Goal: Task Accomplishment & Management: Complete application form

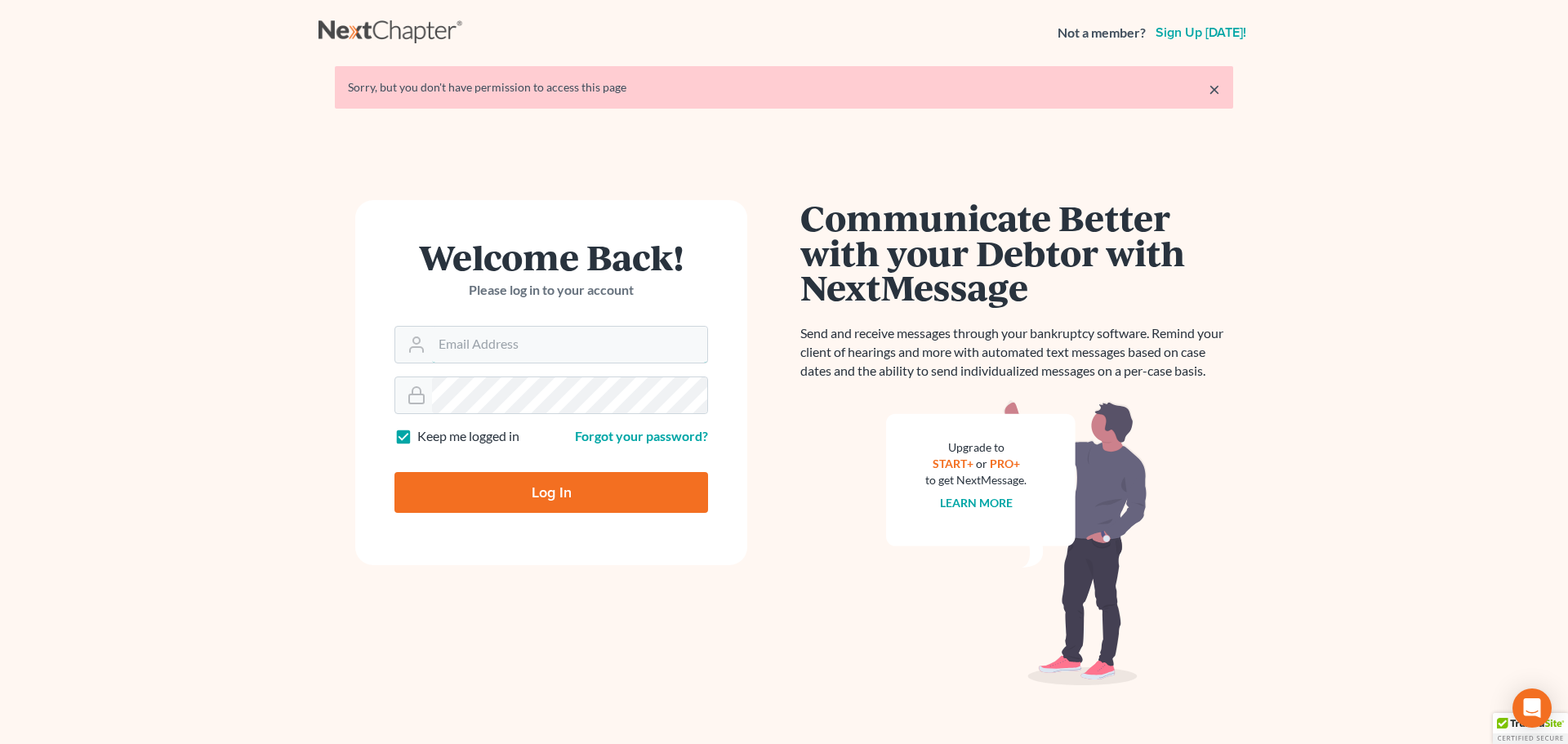
type input "[PERSON_NAME][EMAIL_ADDRESS][DOMAIN_NAME]"
click at [530, 500] on input "Log In" at bounding box center [551, 492] width 314 height 41
type input "Thinking..."
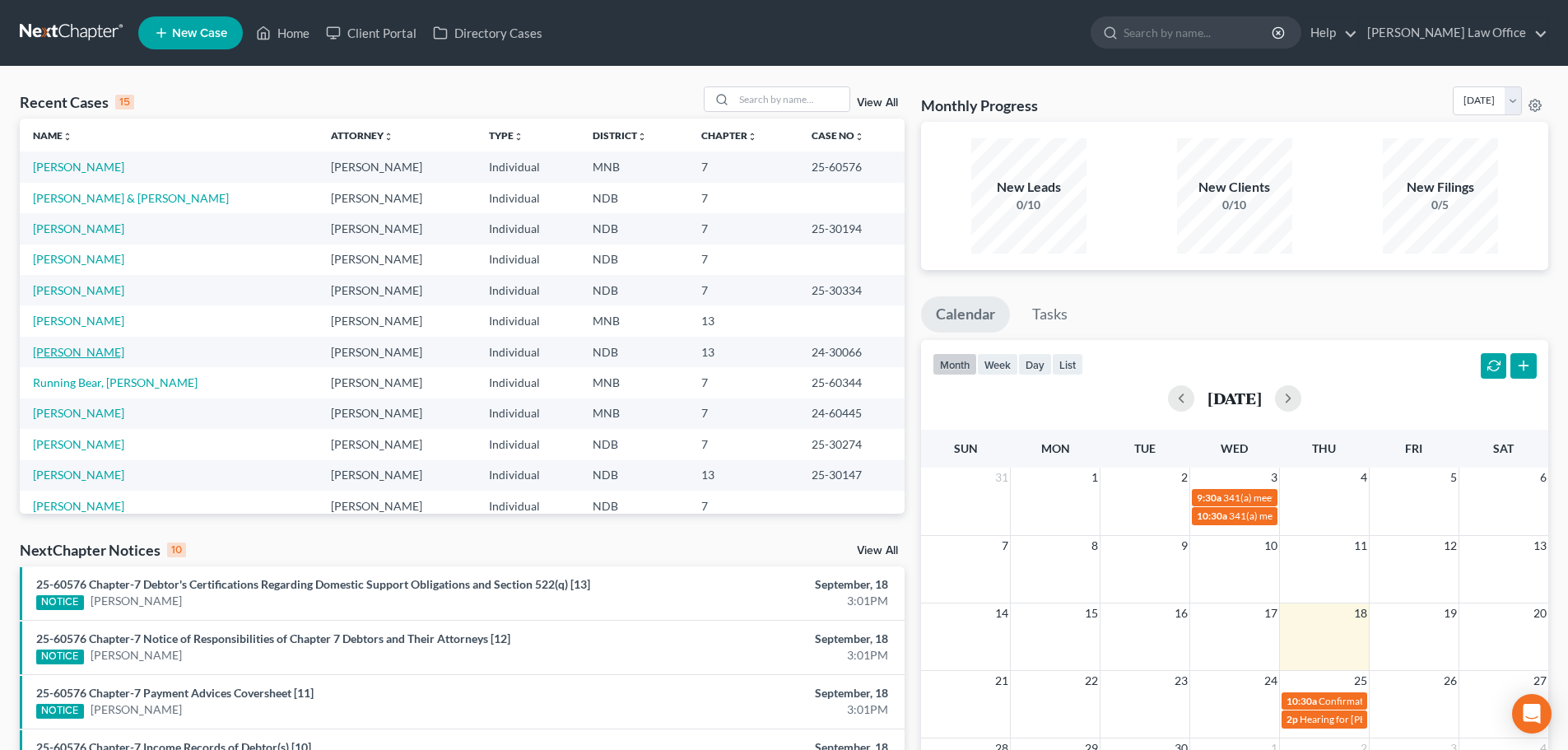
click at [82, 352] on link "[PERSON_NAME]" at bounding box center [78, 351] width 92 height 14
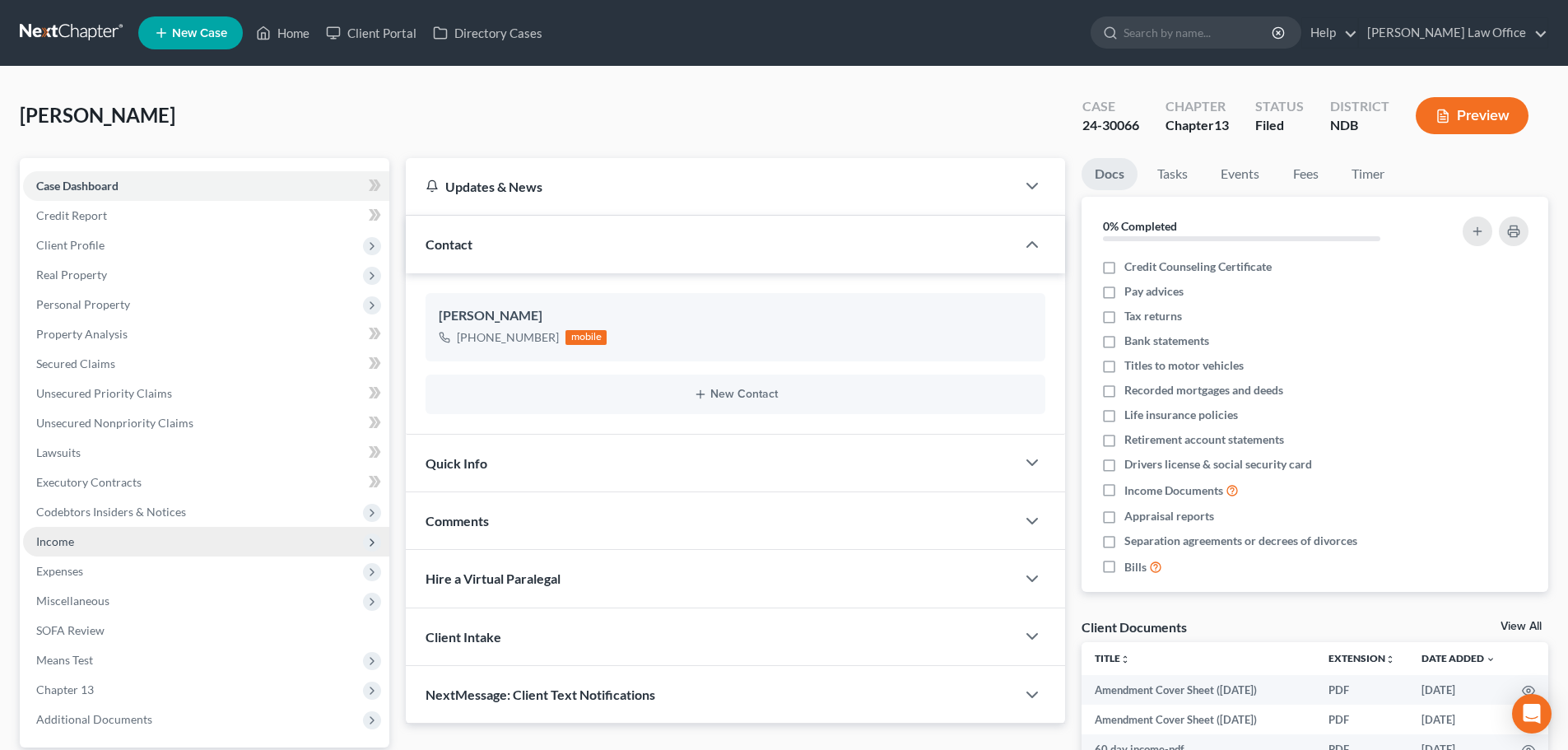
click at [84, 537] on span "Income" at bounding box center [206, 542] width 367 height 30
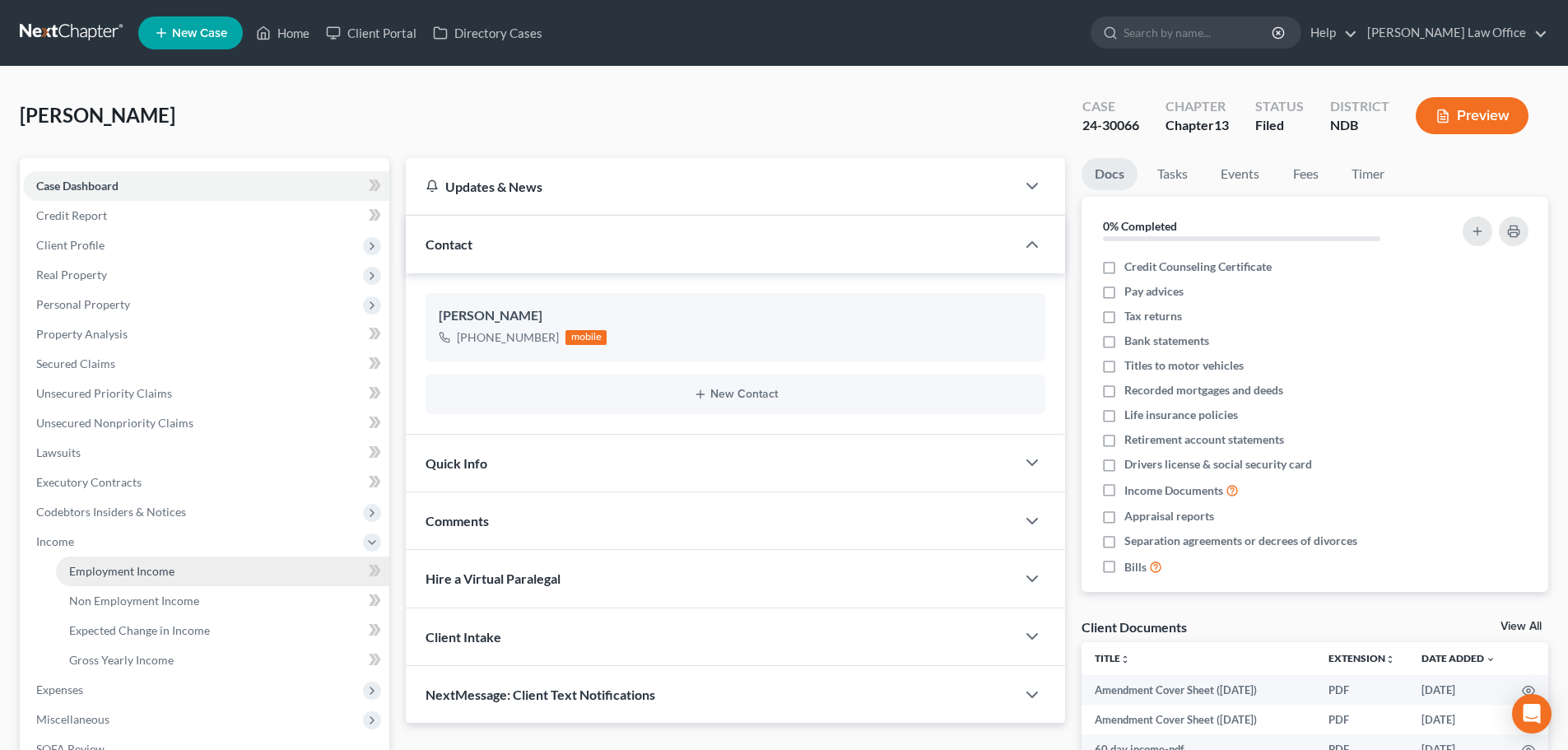
click at [116, 574] on span "Employment Income" at bounding box center [122, 570] width 105 height 14
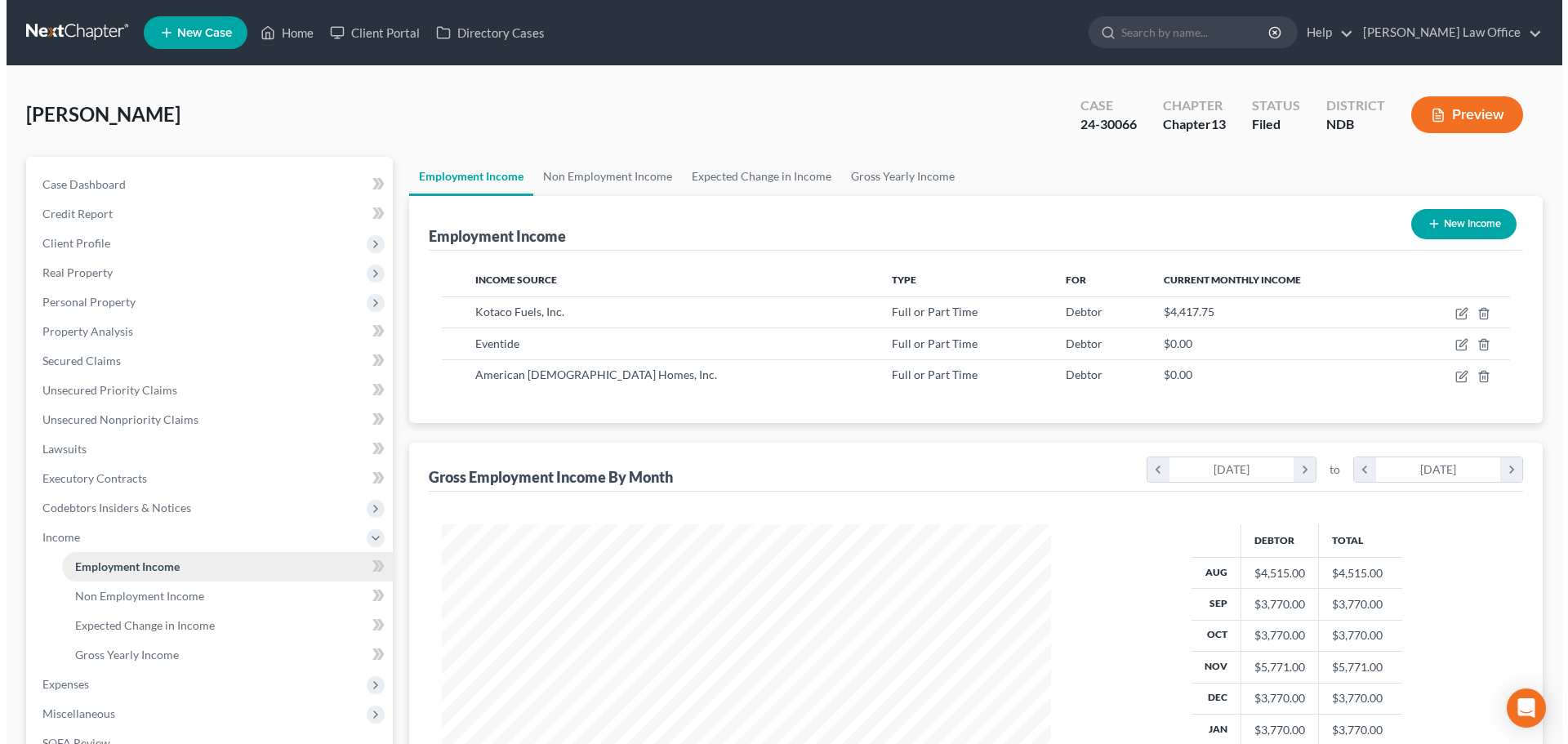
scroll to position [304, 642]
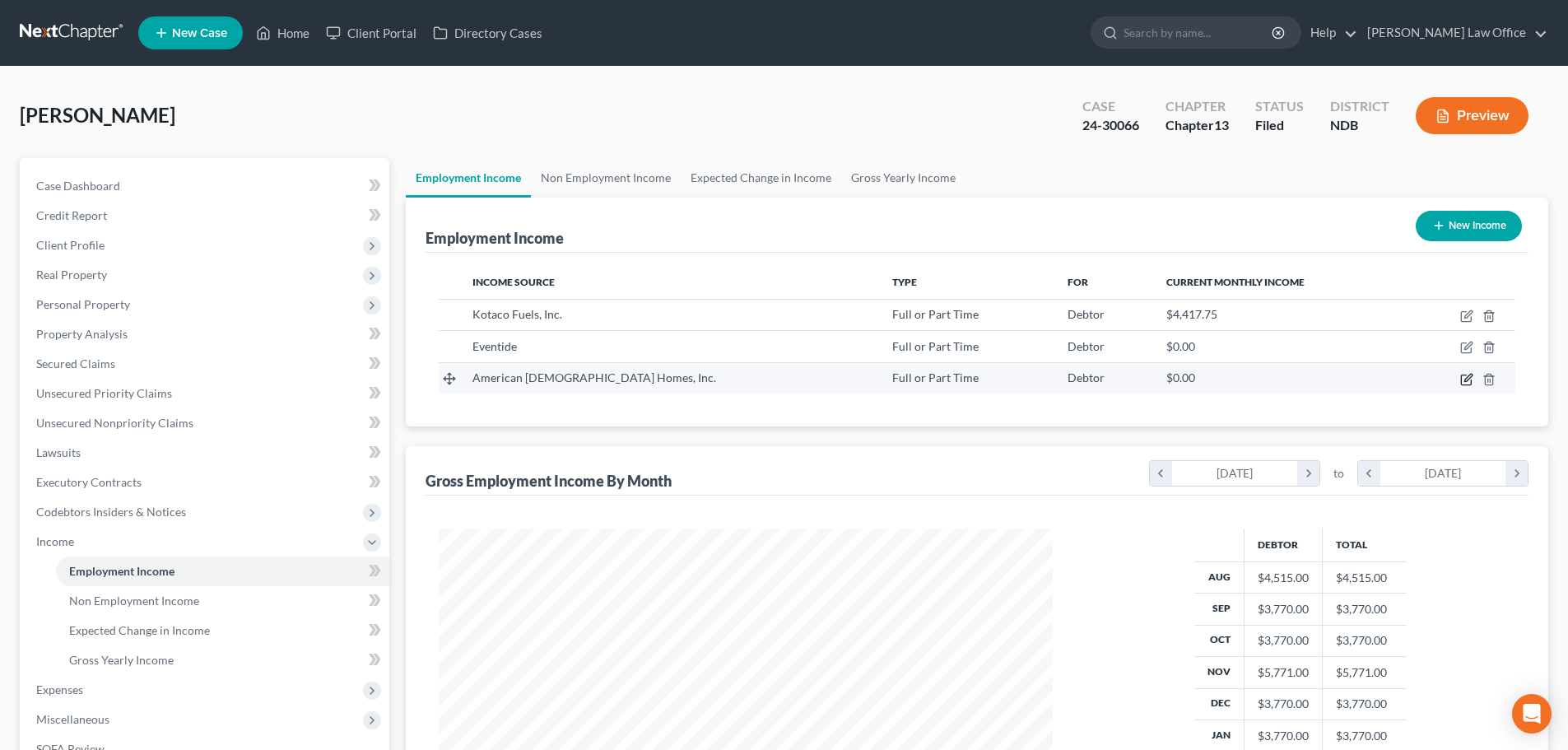
click at [1466, 379] on icon "button" at bounding box center [1469, 377] width 8 height 8
select select "0"
select select "29"
select select "2"
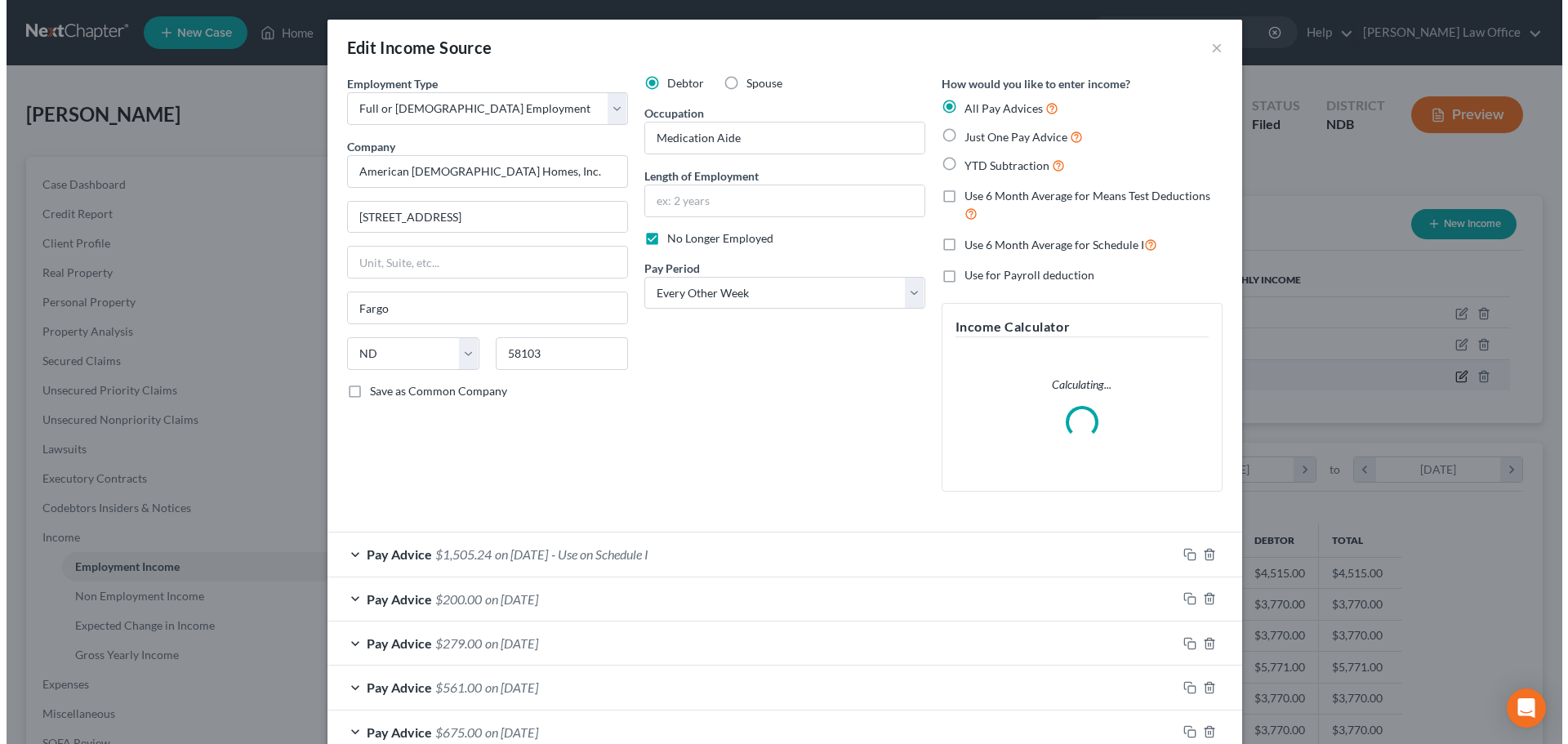
scroll to position [307, 648]
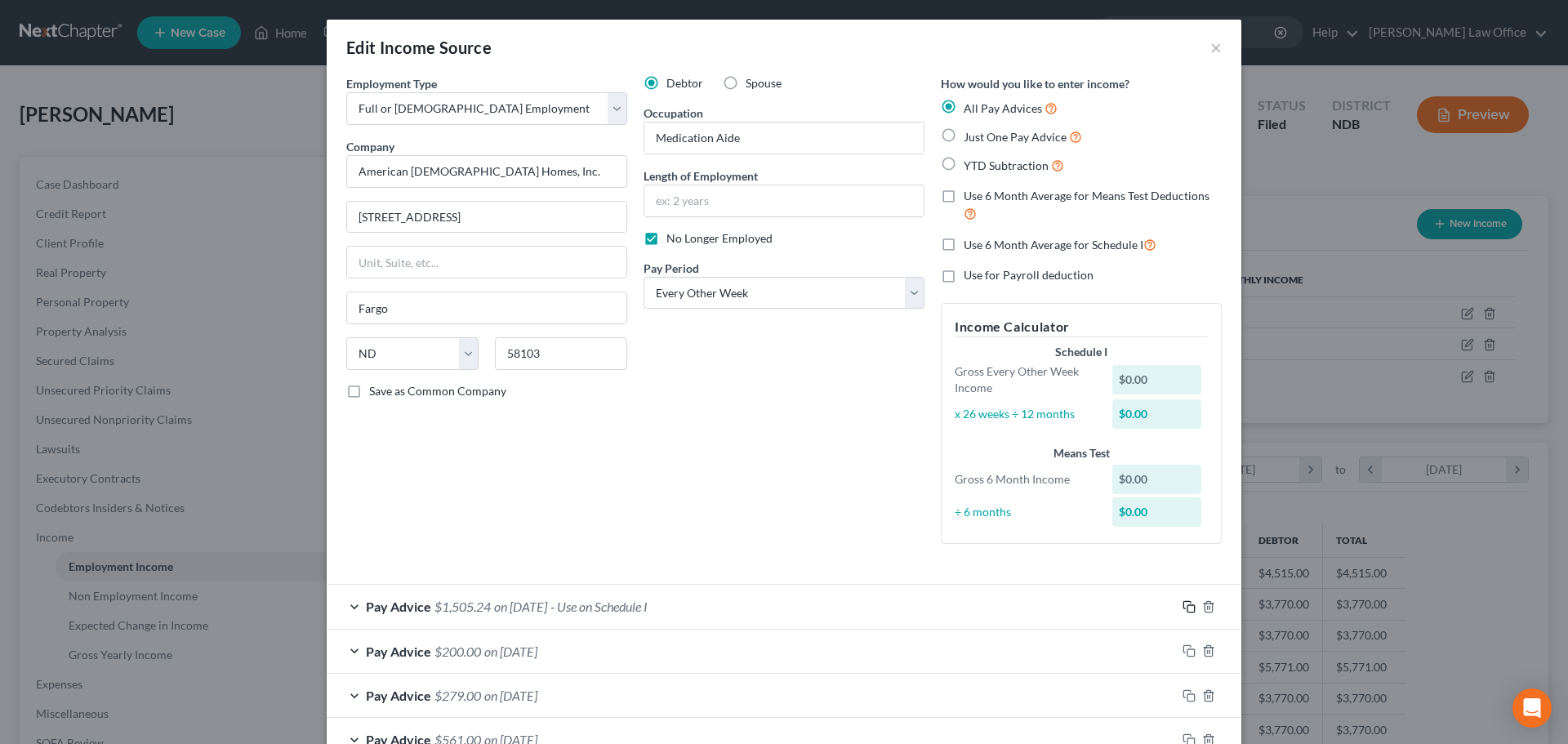
click at [1184, 604] on icon "button" at bounding box center [1189, 607] width 13 height 13
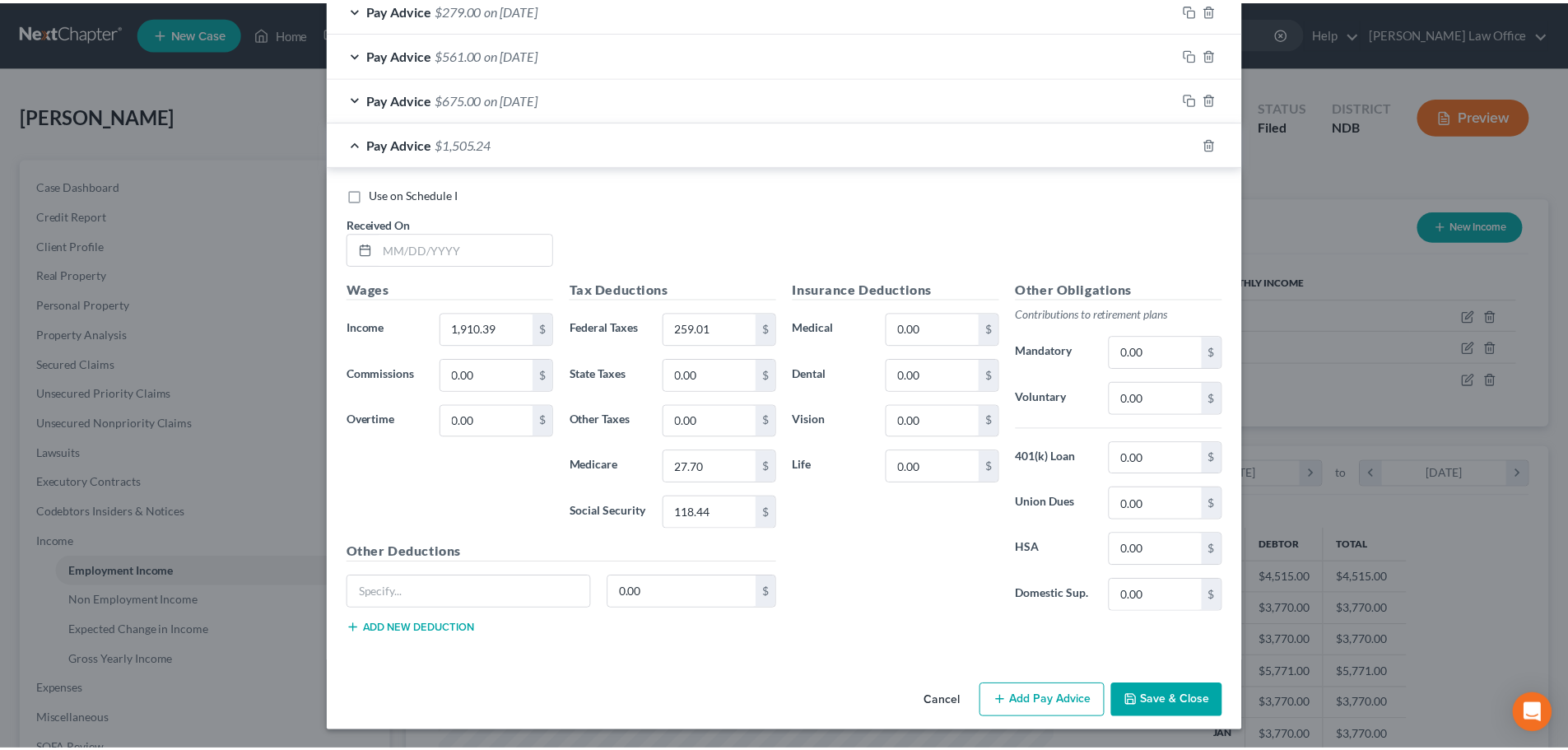
scroll to position [693, 0]
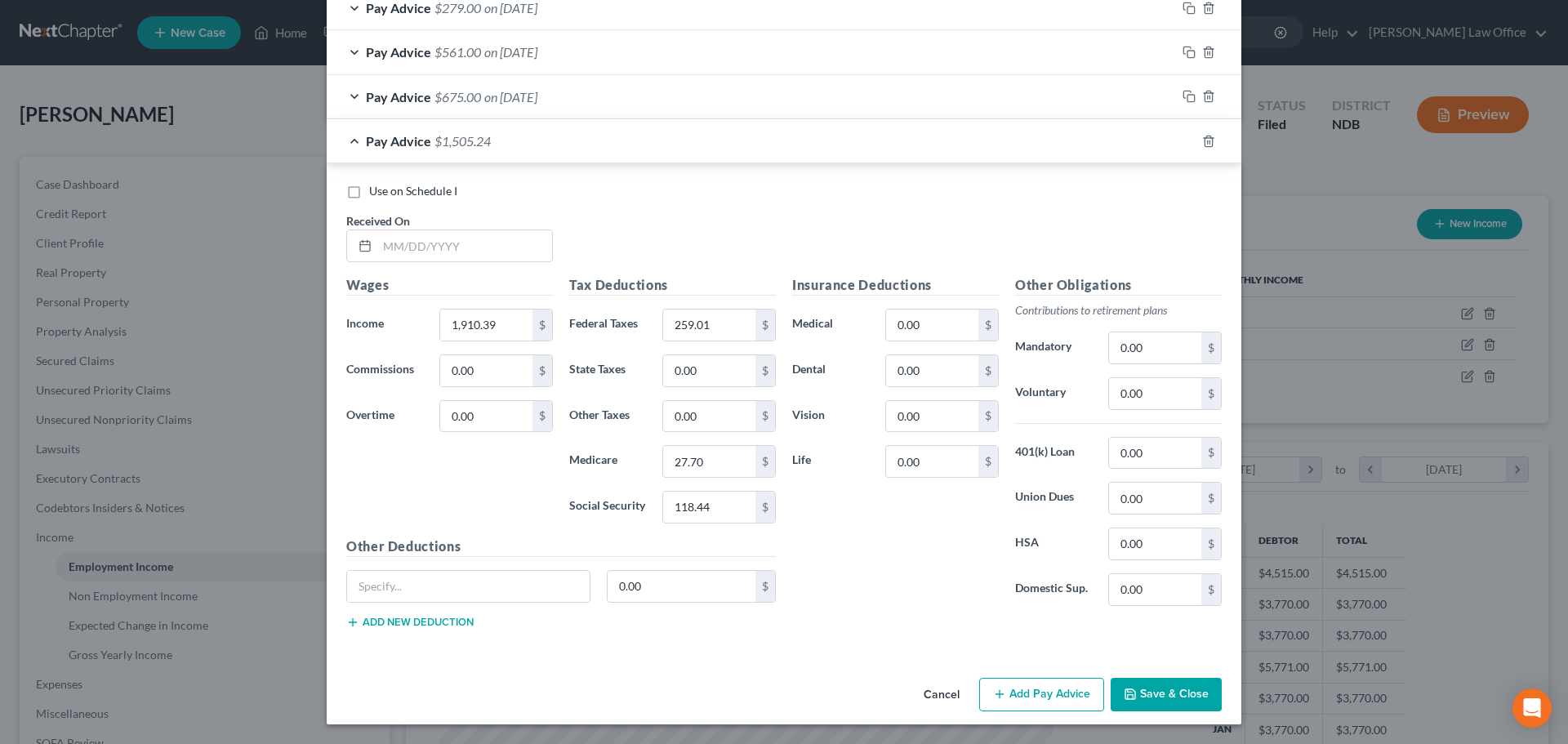
click at [370, 189] on label "Use on Schedule I" at bounding box center [414, 191] width 88 height 16
click at [375, 189] on input "Use on Schedule I" at bounding box center [380, 188] width 11 height 11
checkbox input "true"
click at [405, 248] on input "text" at bounding box center [464, 246] width 175 height 31
type input "[DATE]"
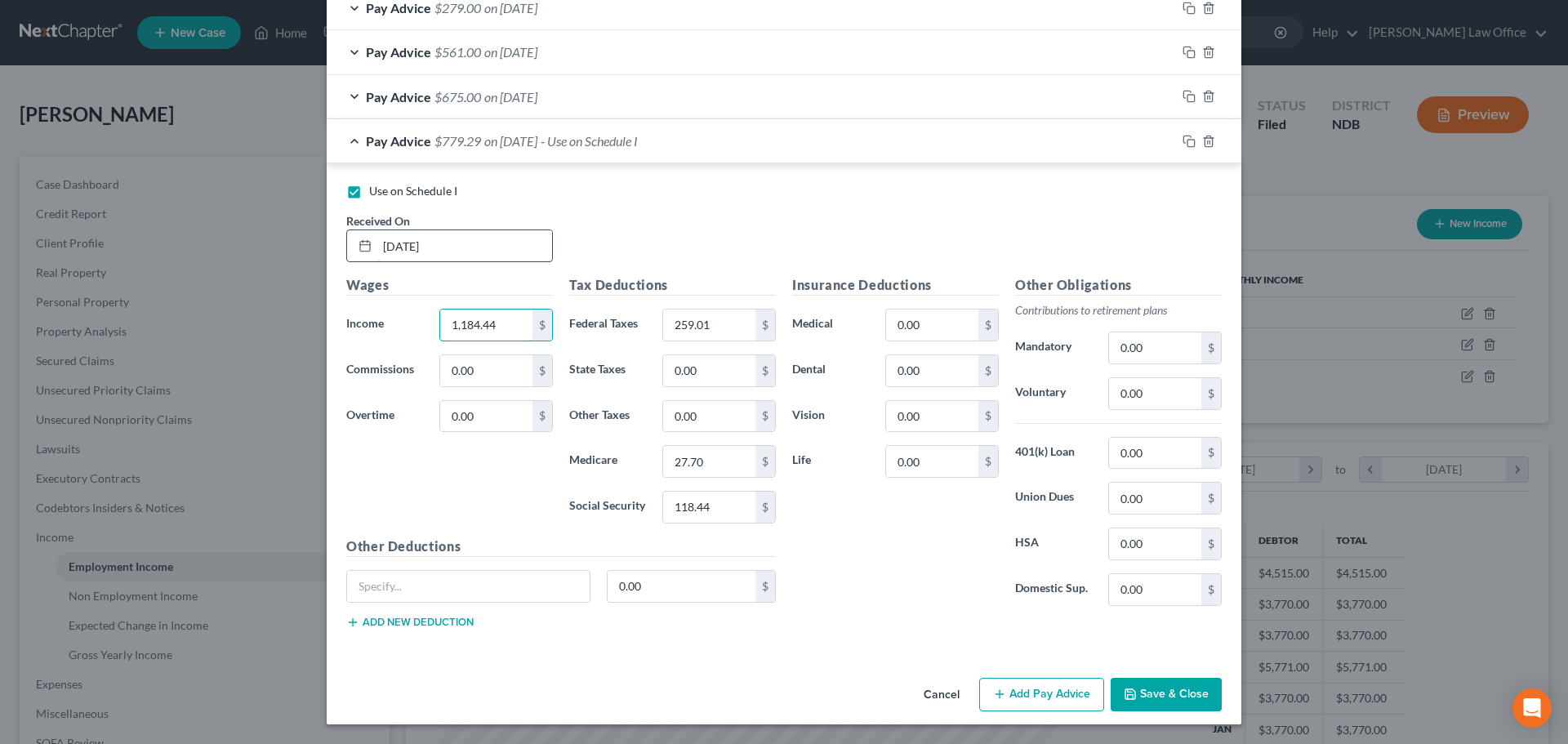
type input "1,184.44"
type input "160.58"
type input "17.17"
type input "73.43"
click at [1176, 688] on button "Save & Close" at bounding box center [1166, 695] width 111 height 34
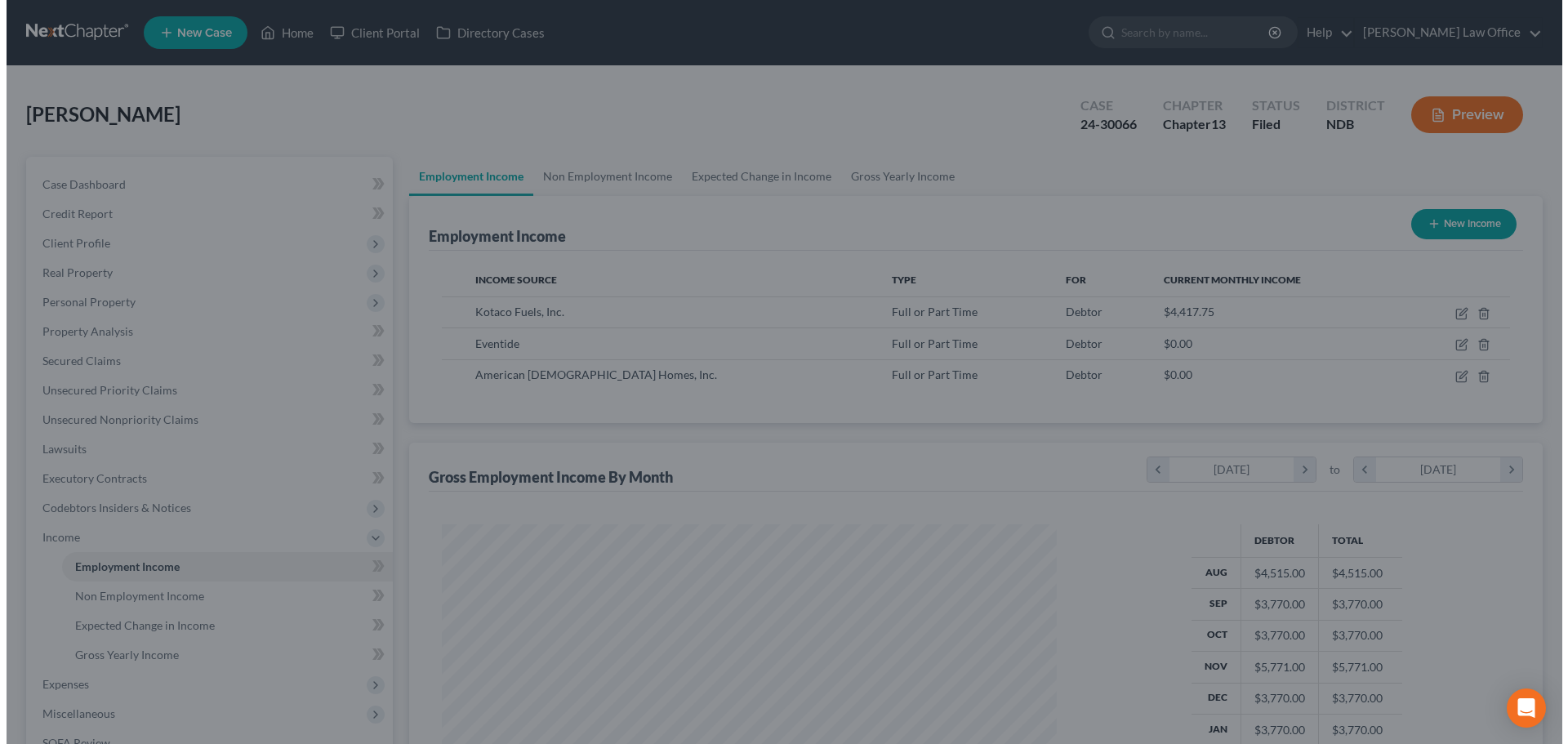
scroll to position [816615, 816053]
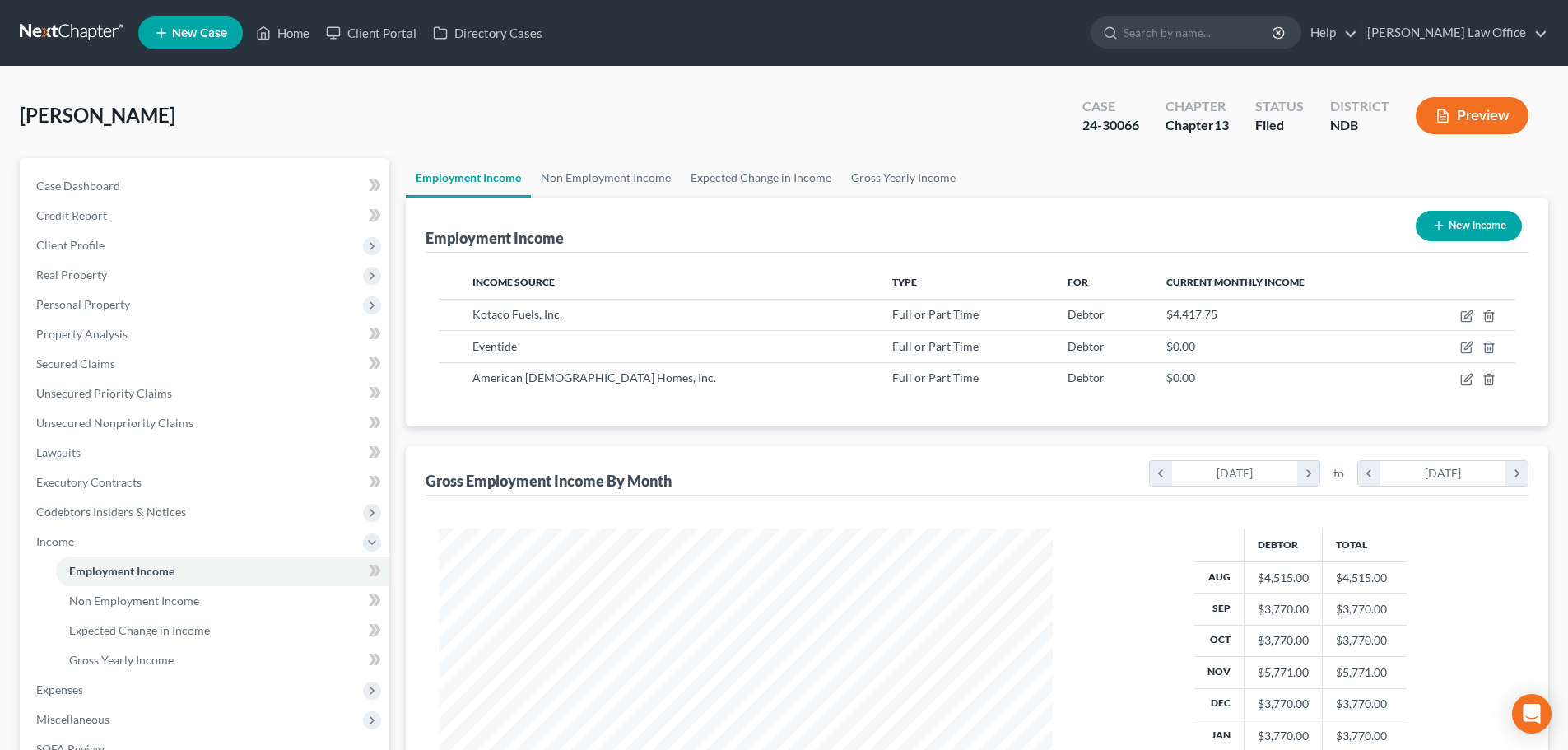
click at [1495, 124] on button "Preview" at bounding box center [1472, 116] width 113 height 37
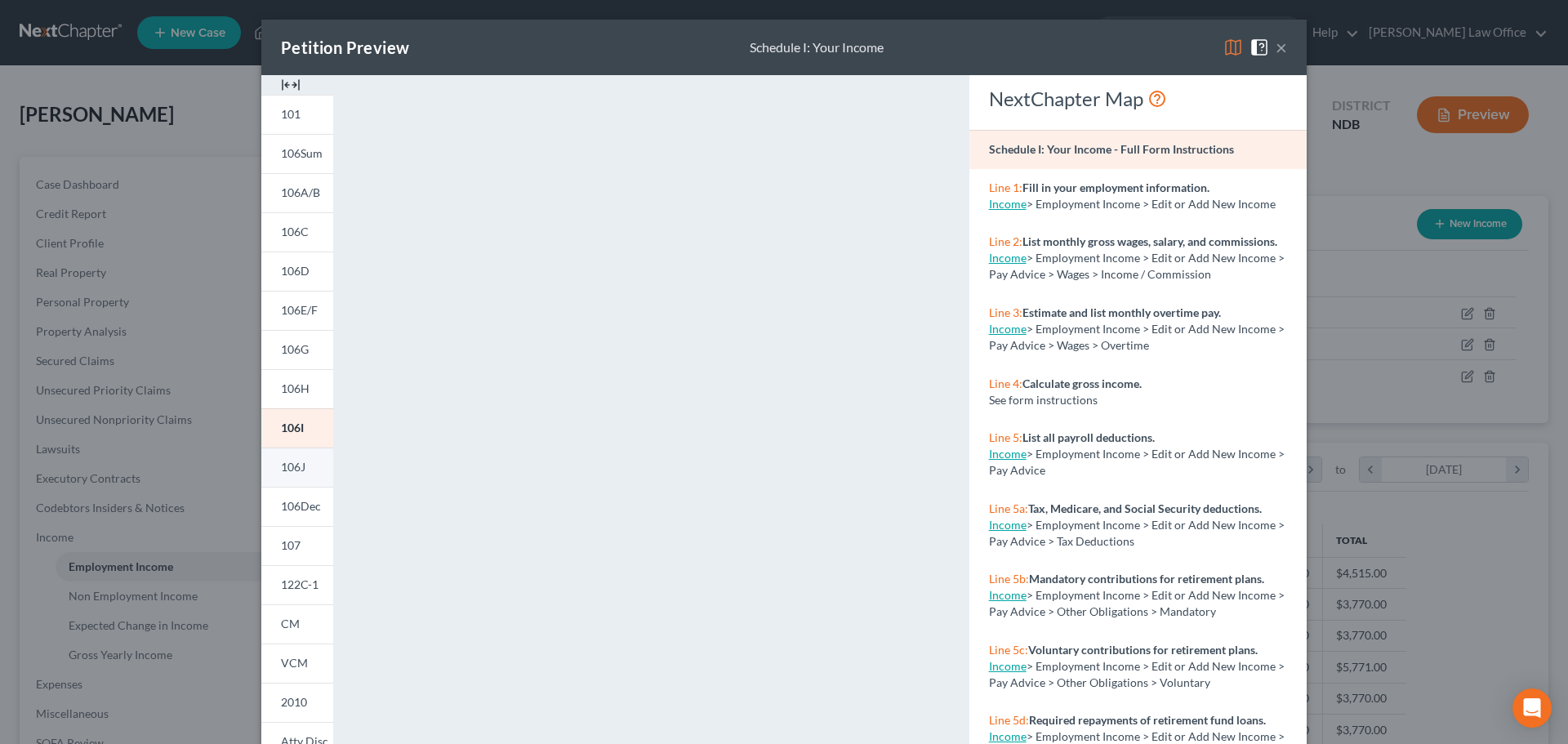
click at [280, 464] on span "106J" at bounding box center [293, 466] width 25 height 14
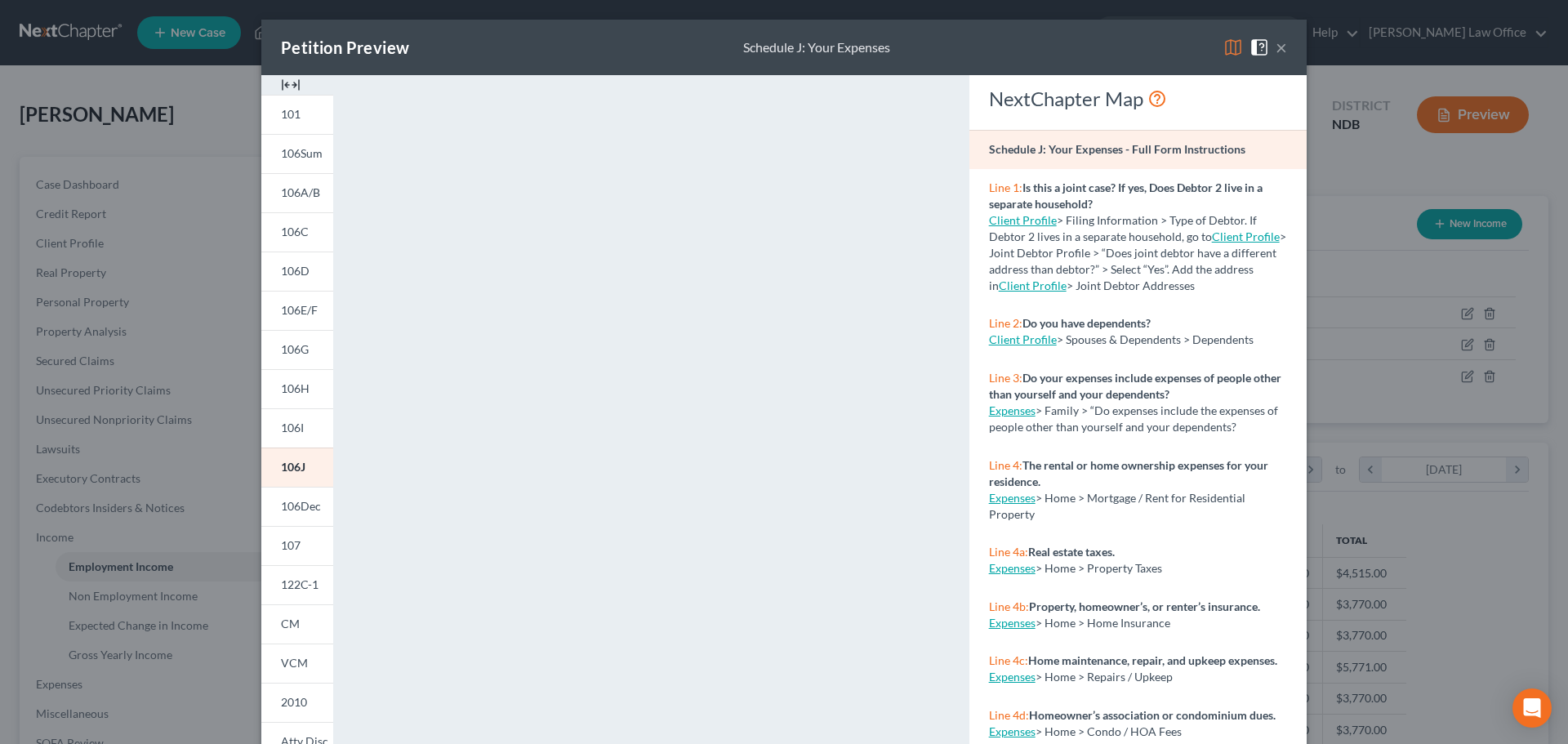
drag, startPoint x: 1035, startPoint y: 48, endPoint x: 1027, endPoint y: 32, distance: 17.9
click at [1027, 32] on div "Petition Preview Schedule J: Your Expenses ×" at bounding box center [784, 47] width 1045 height 56
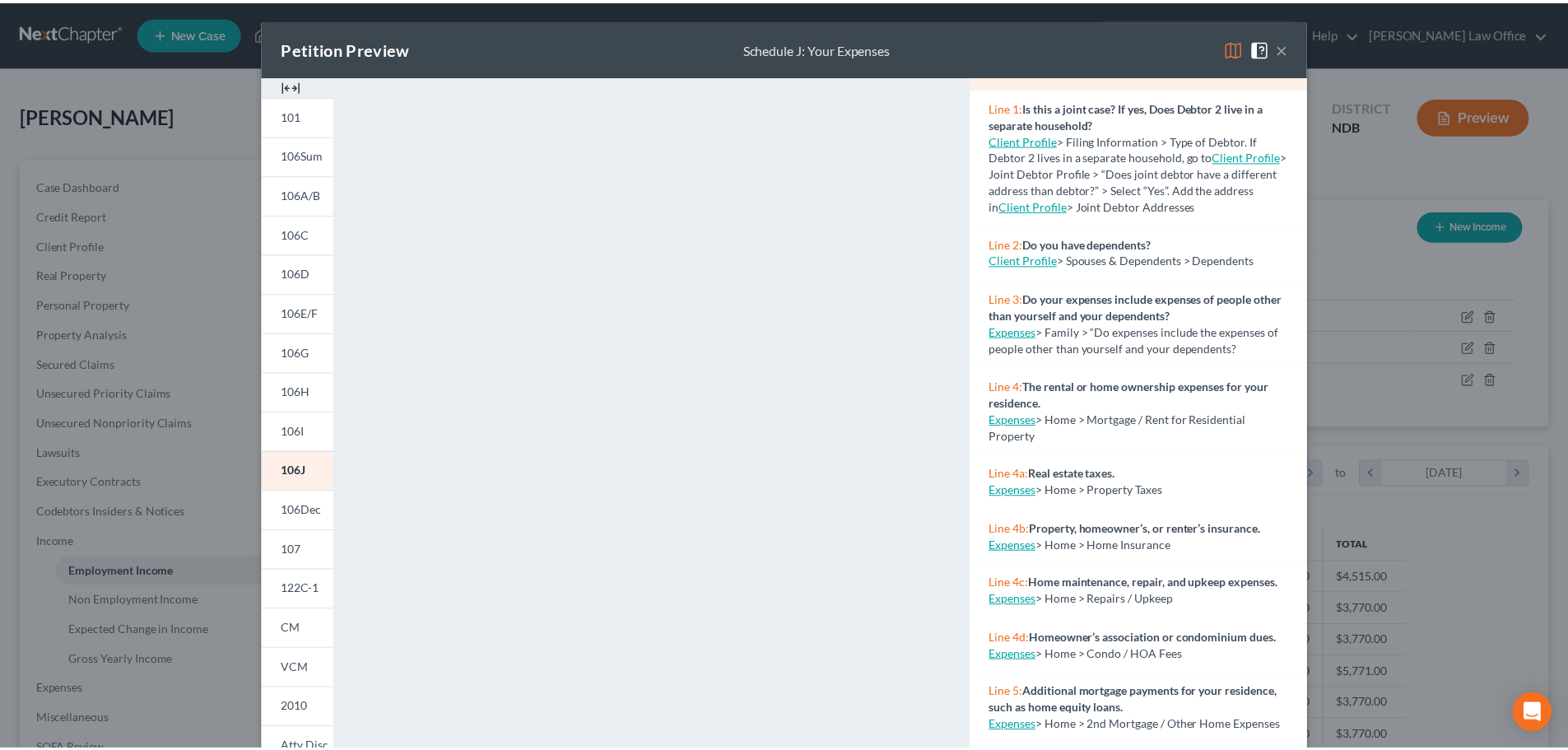
scroll to position [109, 0]
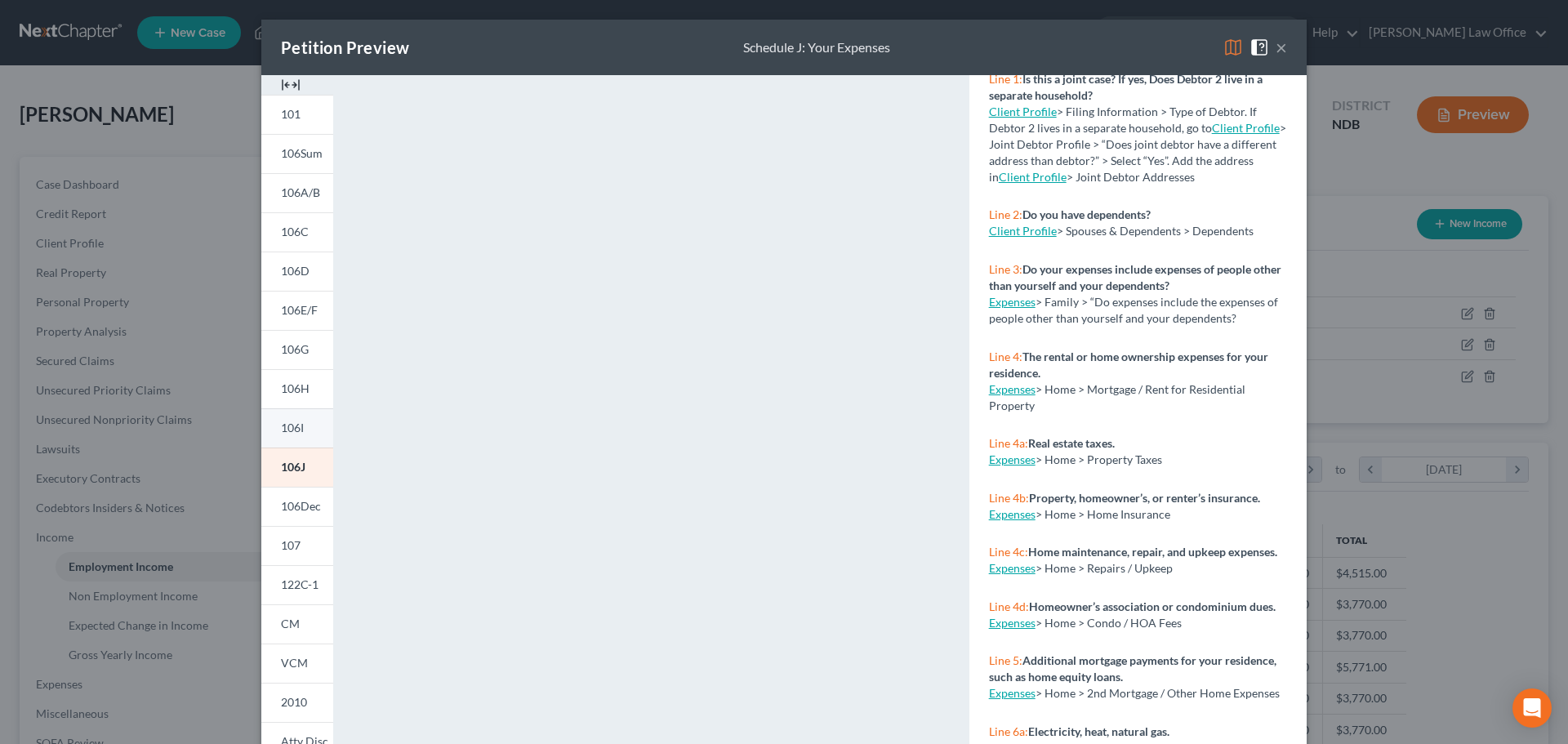
click at [280, 426] on span "106I" at bounding box center [292, 427] width 23 height 14
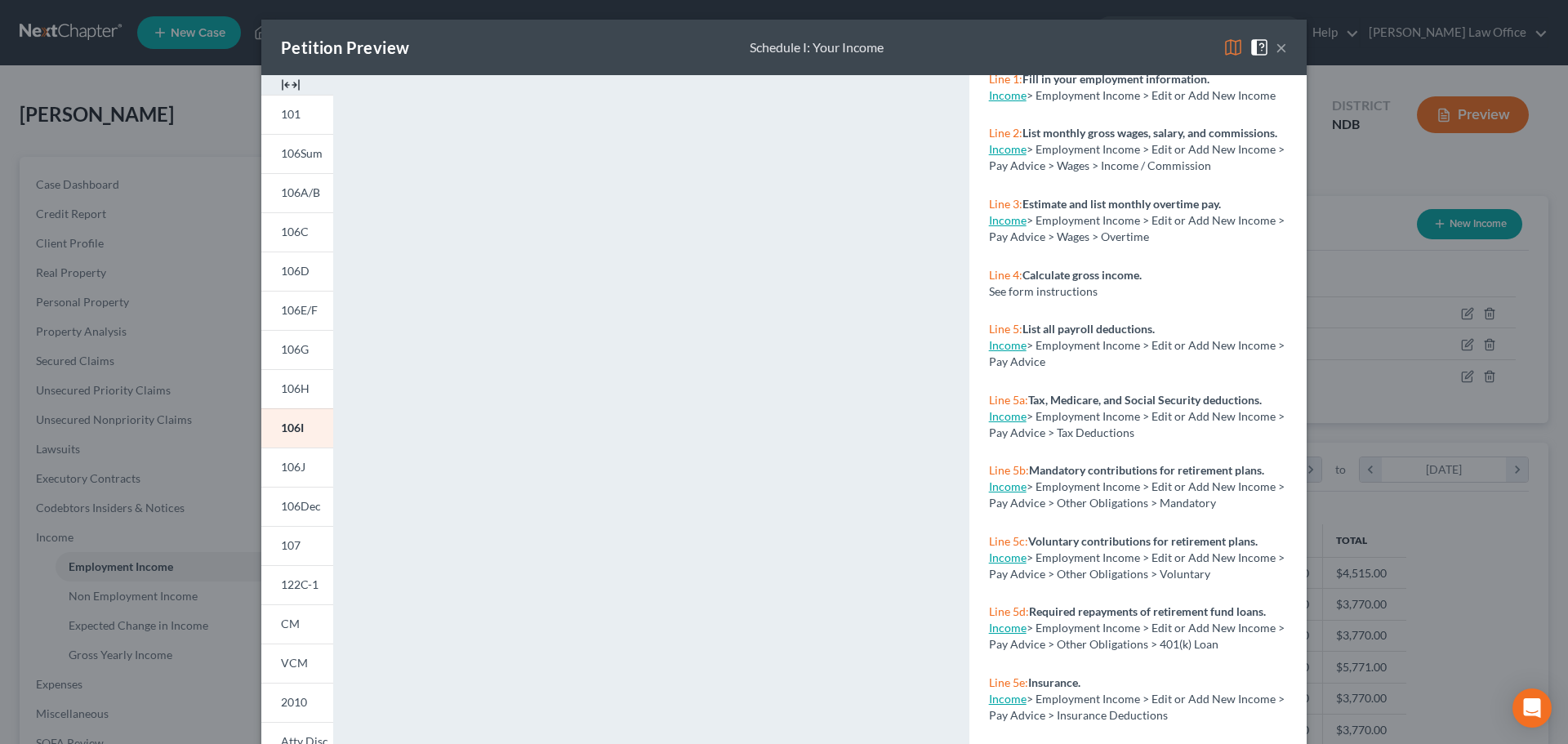
click at [1276, 45] on button "×" at bounding box center [1282, 47] width 11 height 19
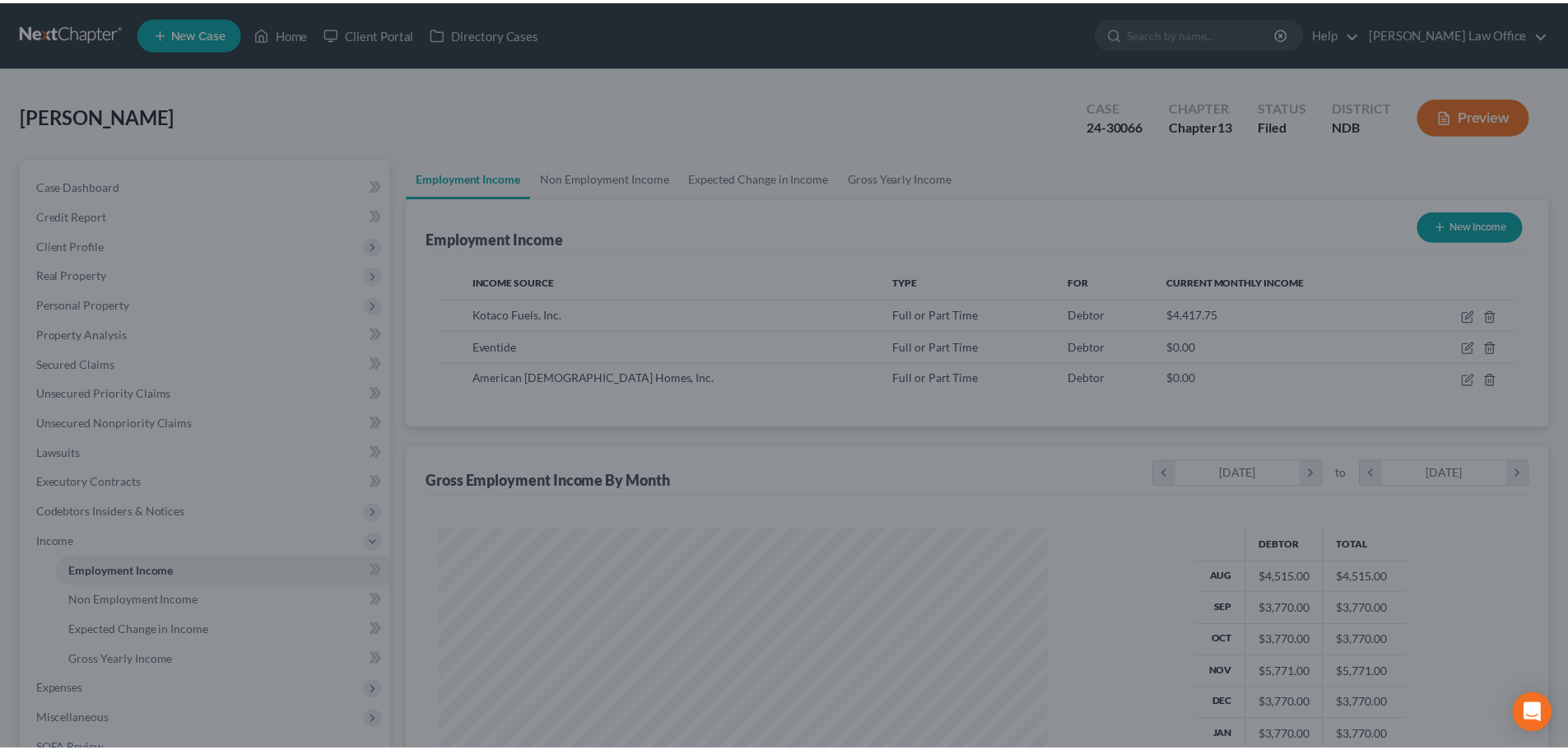
scroll to position [823201, 822581]
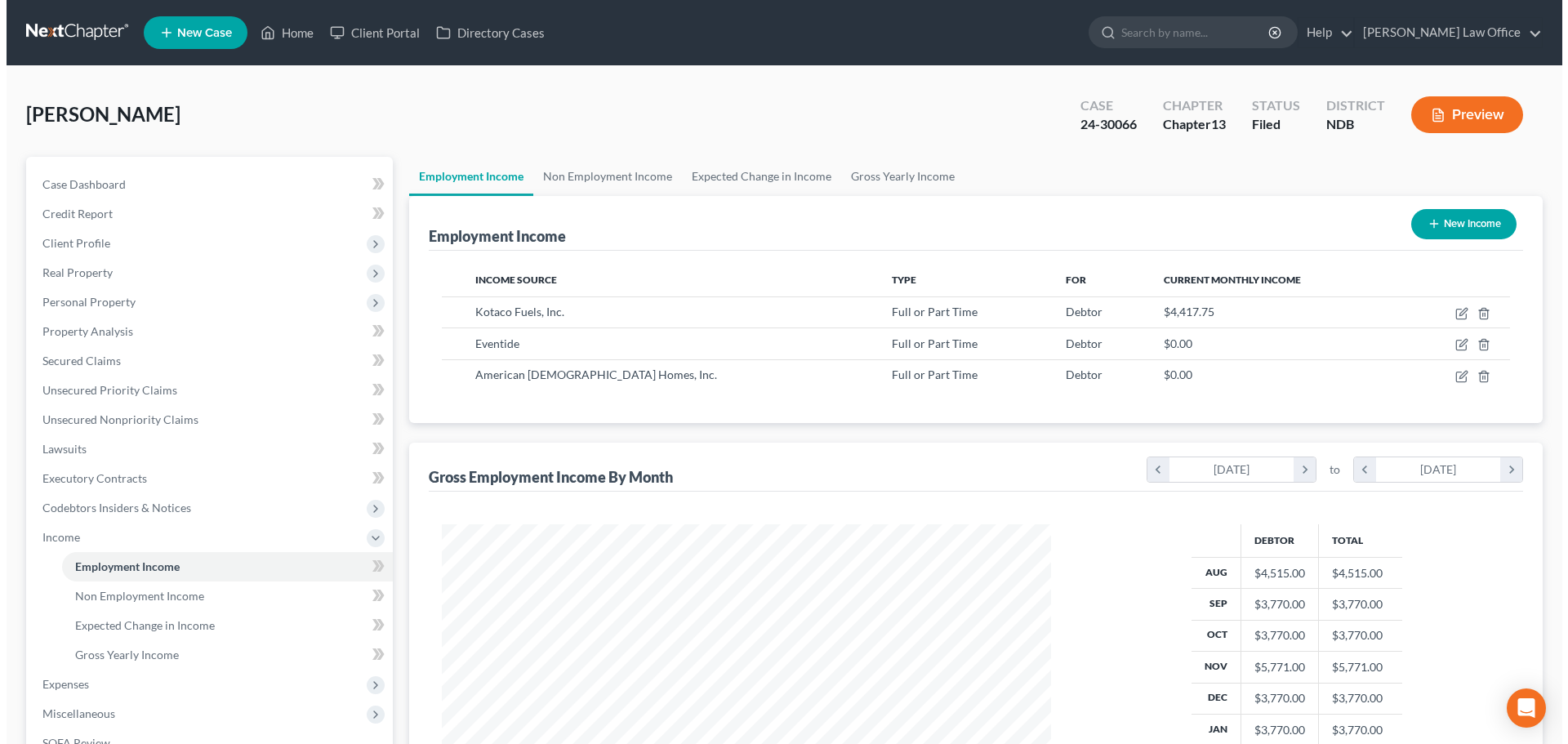
scroll to position [304, 642]
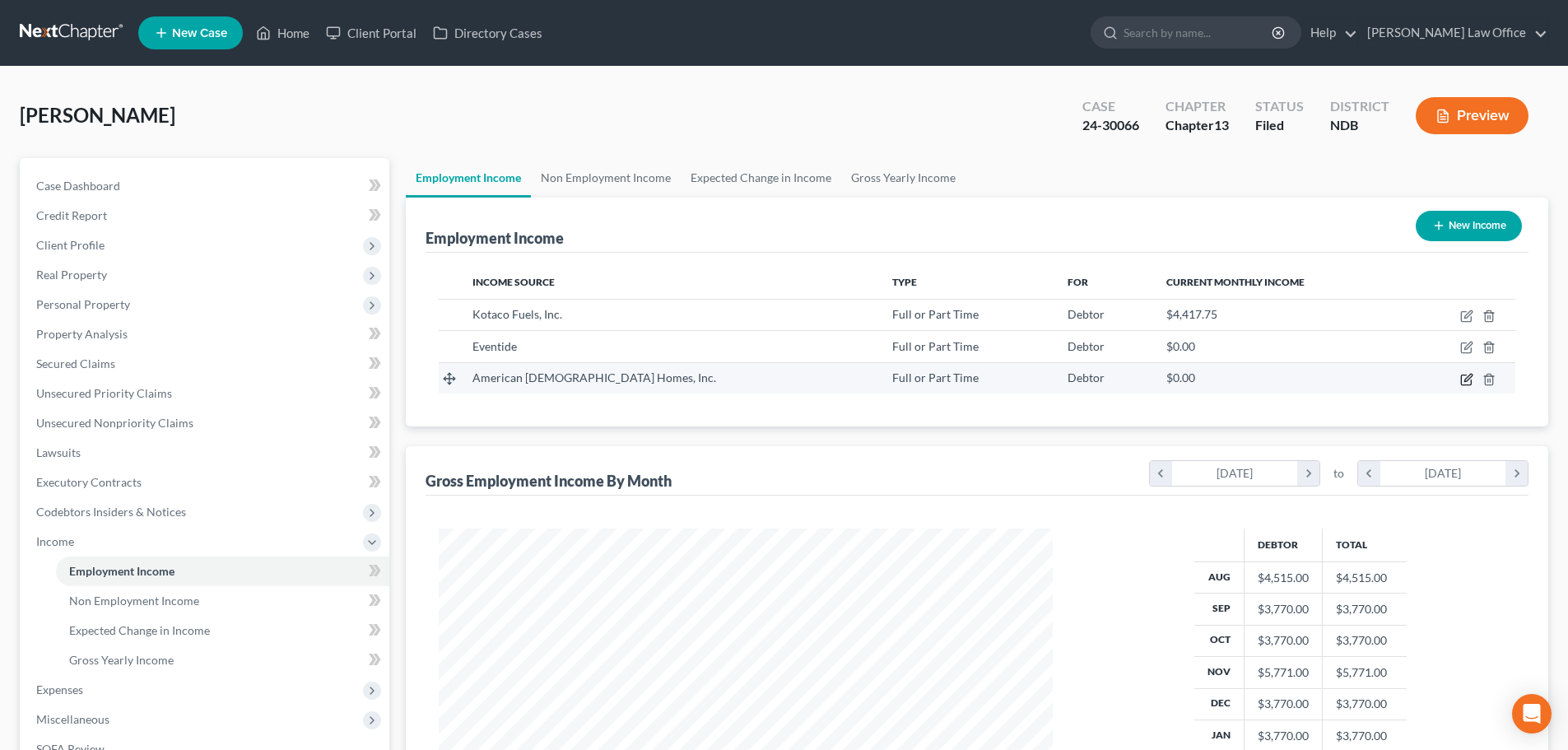
click at [1467, 380] on icon "button" at bounding box center [1467, 379] width 14 height 14
select select "0"
select select "29"
select select "2"
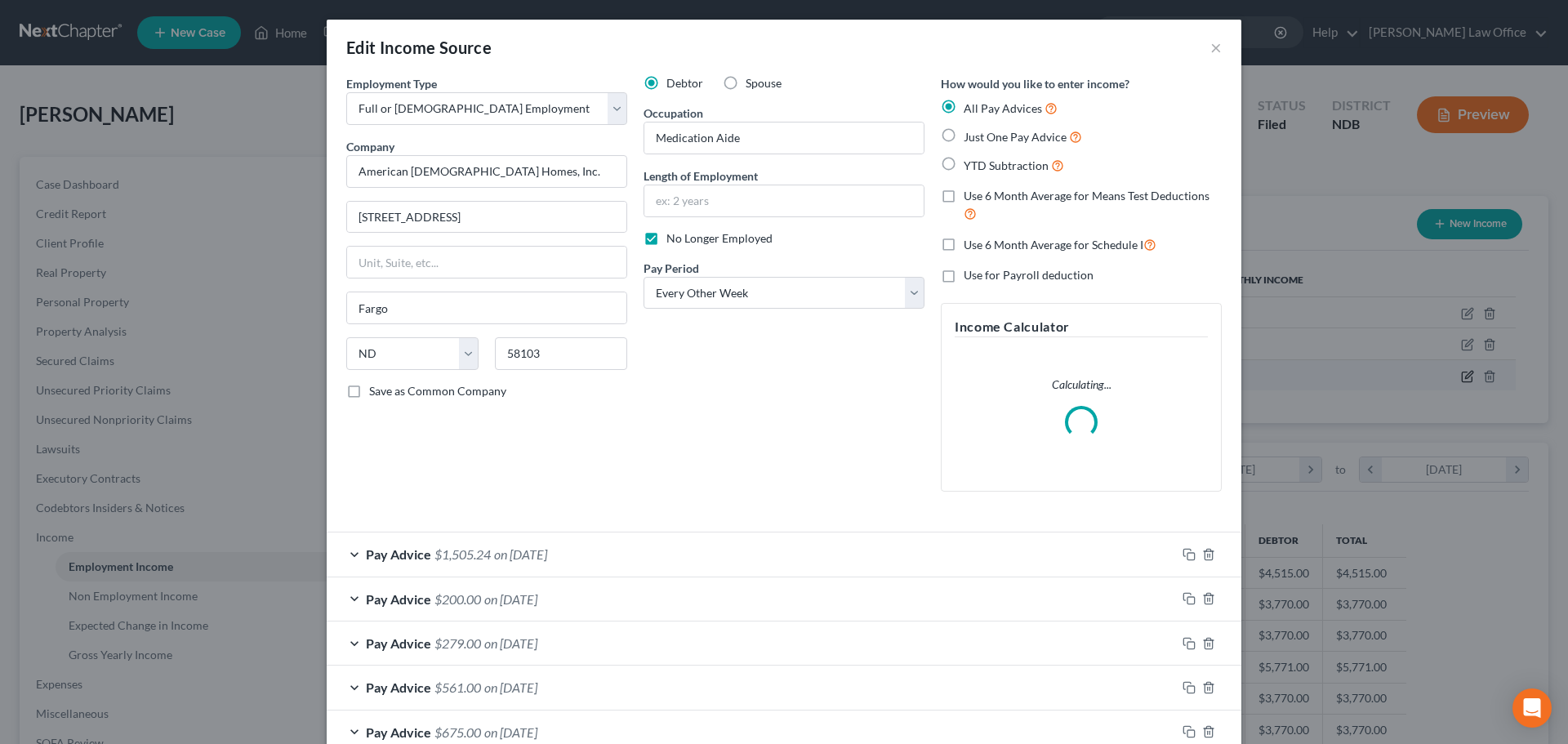
scroll to position [307, 648]
click at [666, 238] on label "No Longer Employed" at bounding box center [719, 238] width 106 height 16
click at [673, 238] on input "No Longer Employed" at bounding box center [678, 236] width 11 height 11
checkbox input "false"
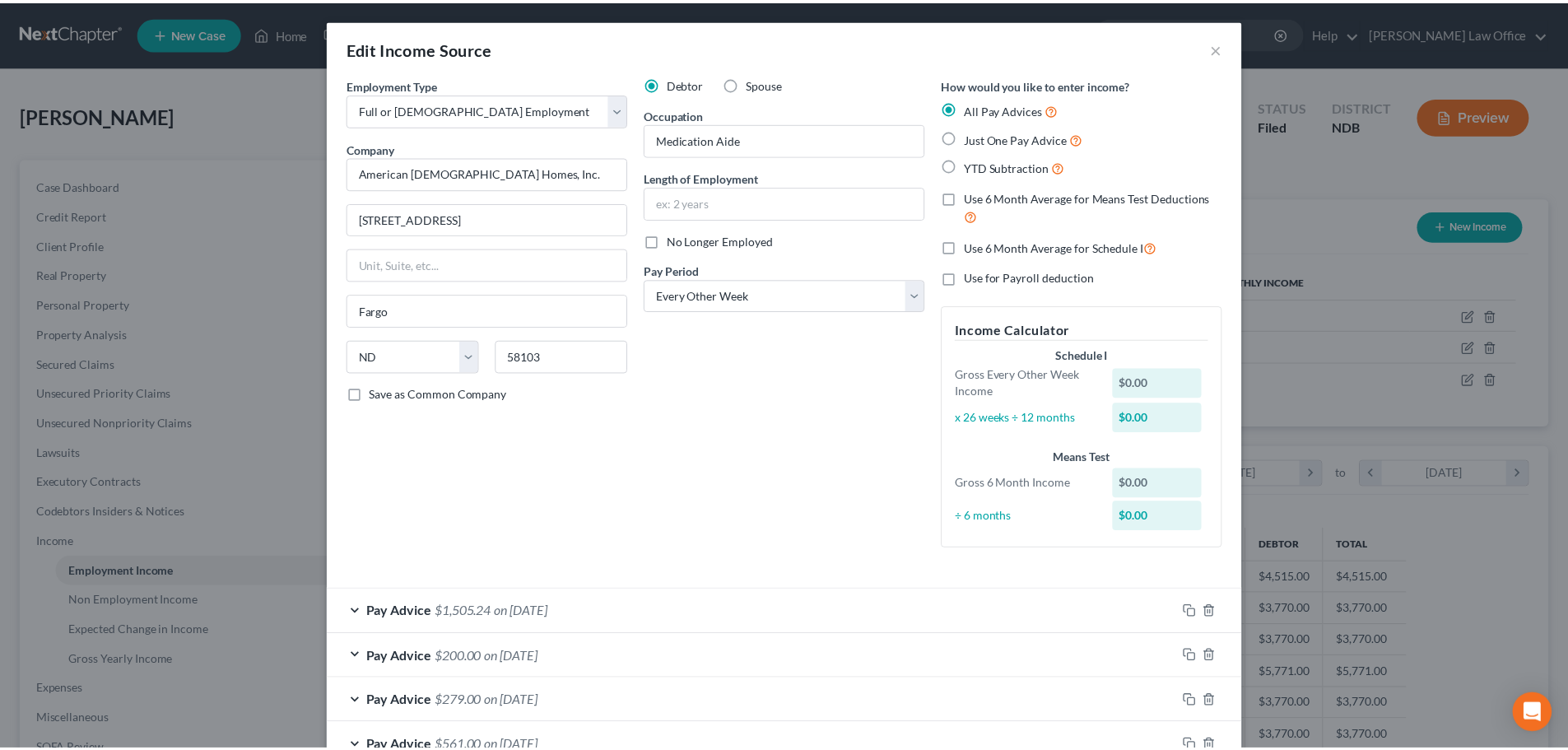
scroll to position [199, 0]
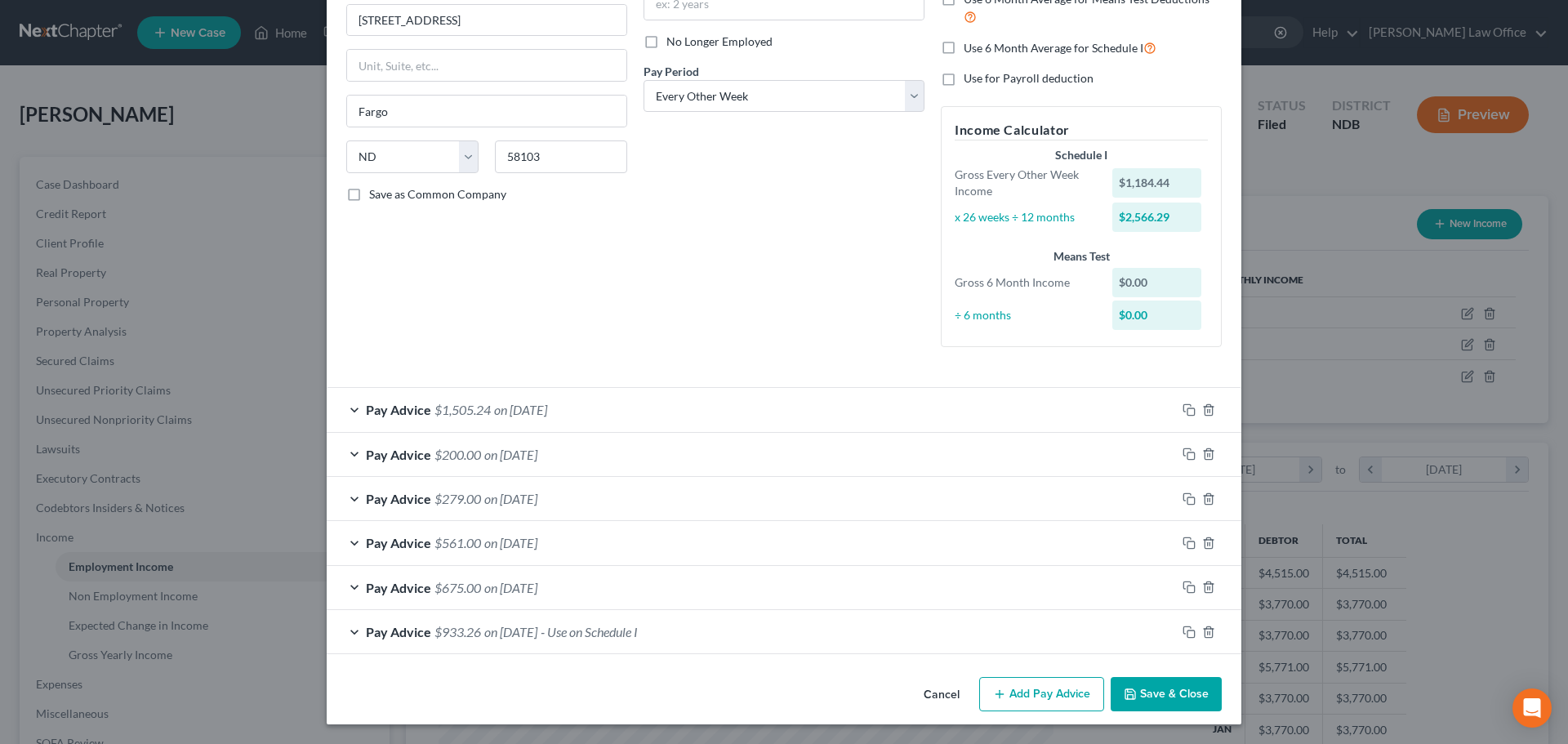
click at [1153, 692] on button "Save & Close" at bounding box center [1166, 694] width 111 height 34
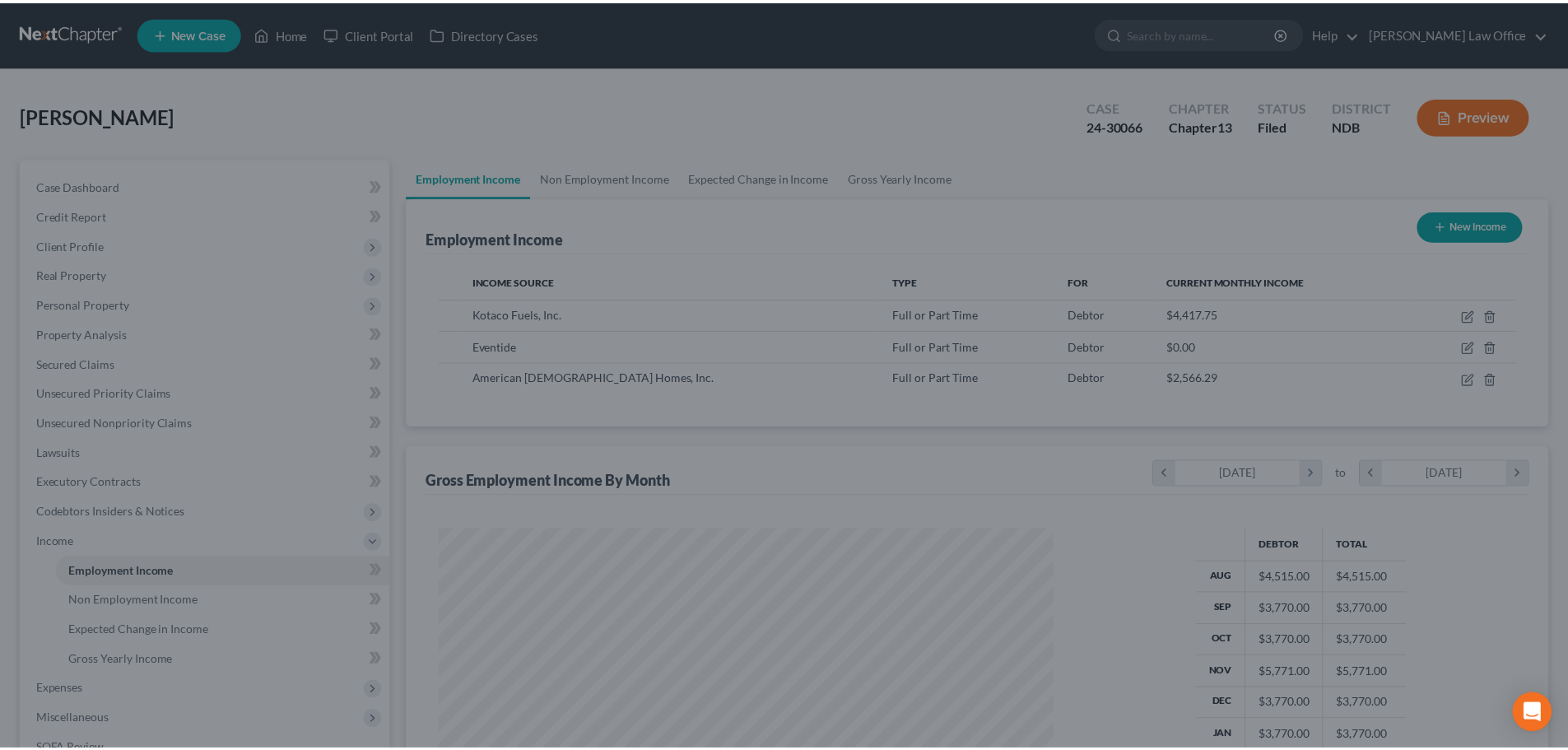
scroll to position [823201, 822581]
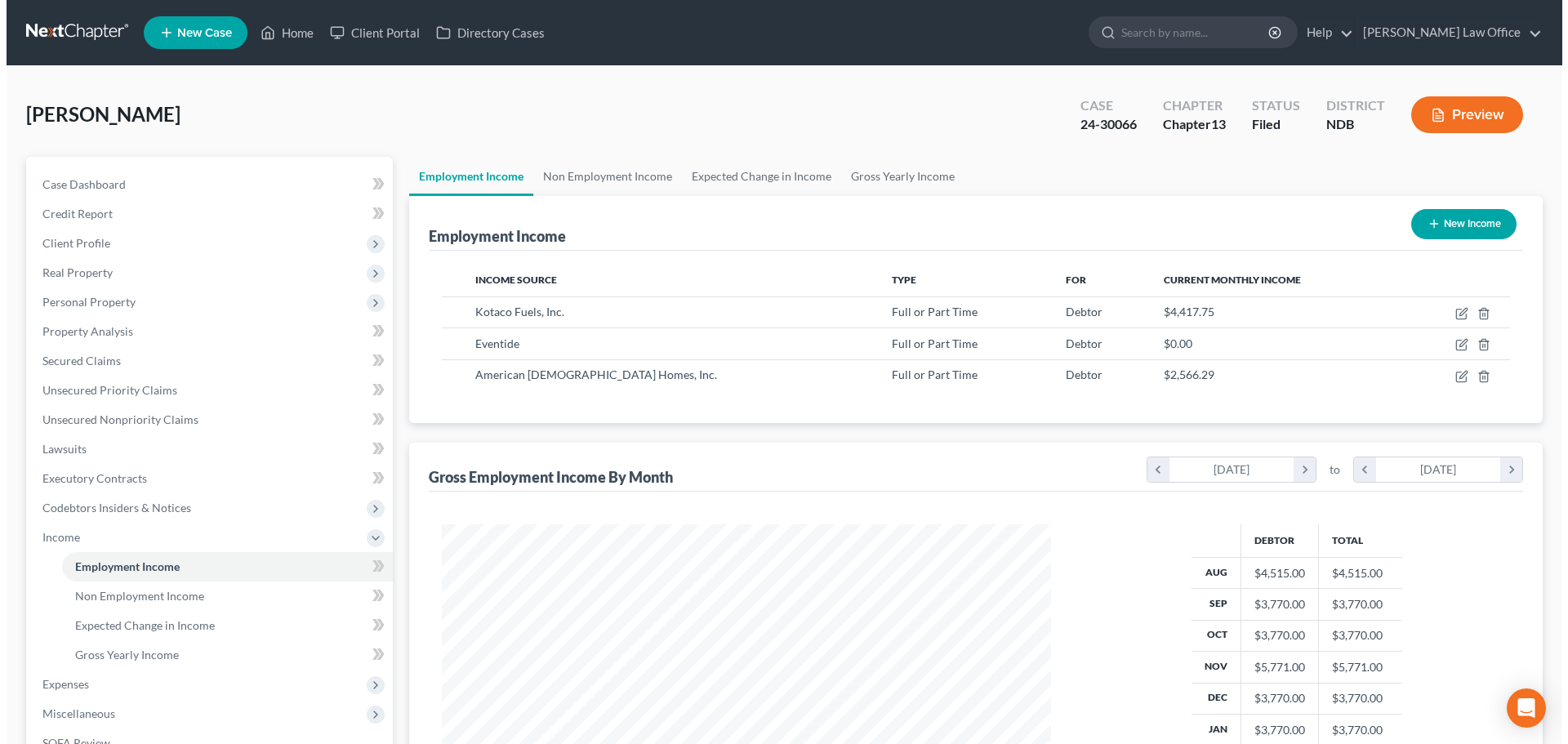
scroll to position [304, 642]
click at [1470, 113] on button "Preview" at bounding box center [1460, 115] width 112 height 36
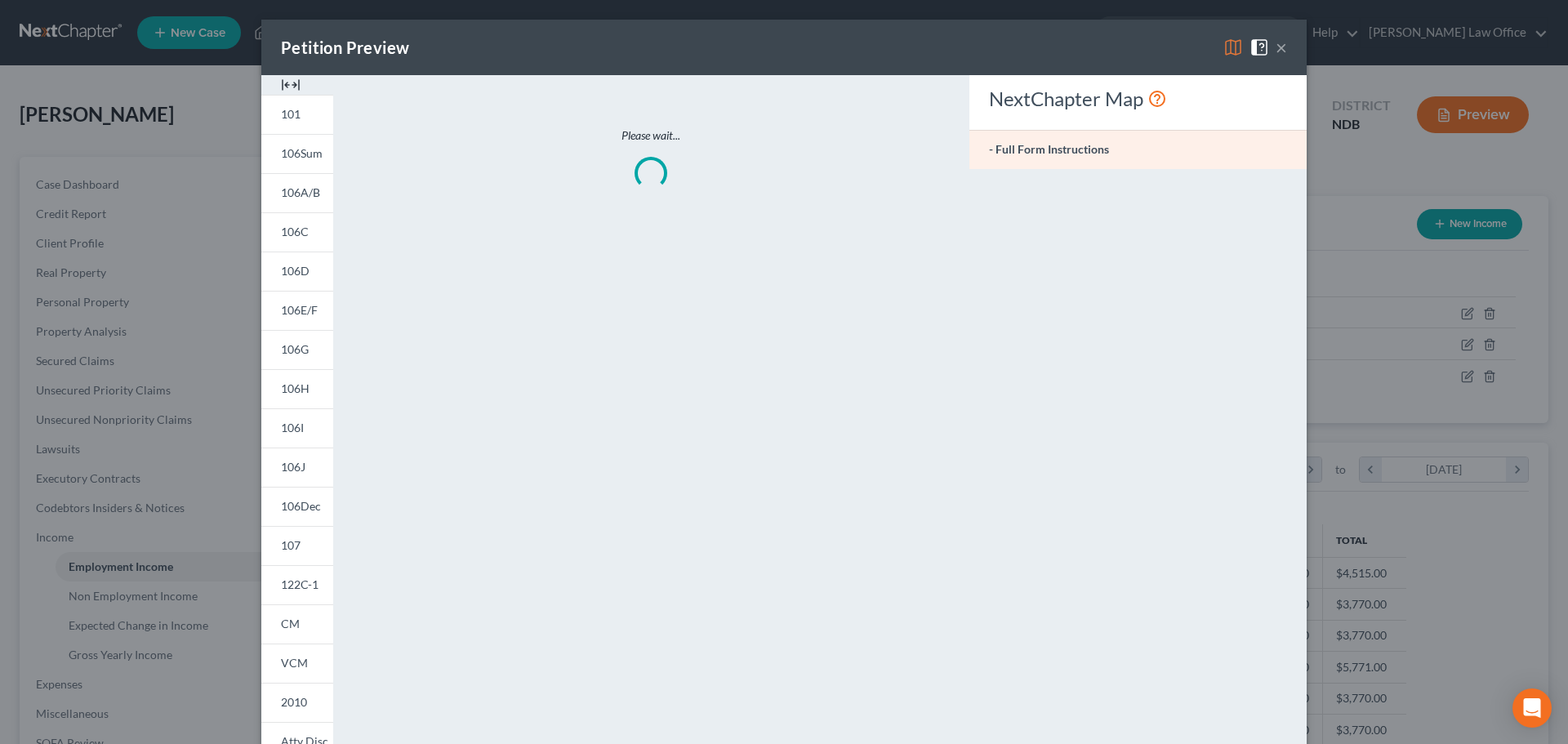
scroll to position [307, 648]
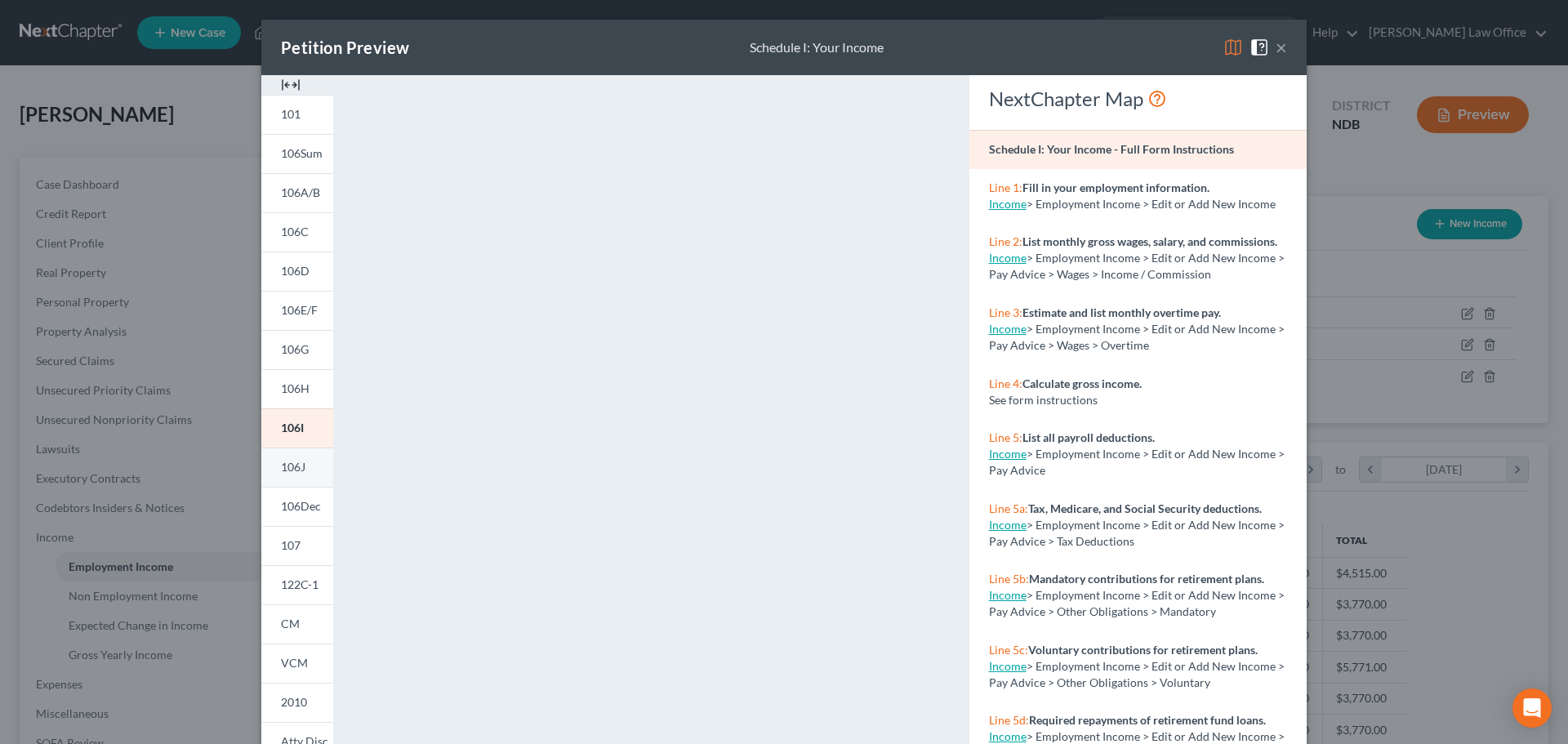
click at [289, 464] on span "106J" at bounding box center [293, 466] width 25 height 14
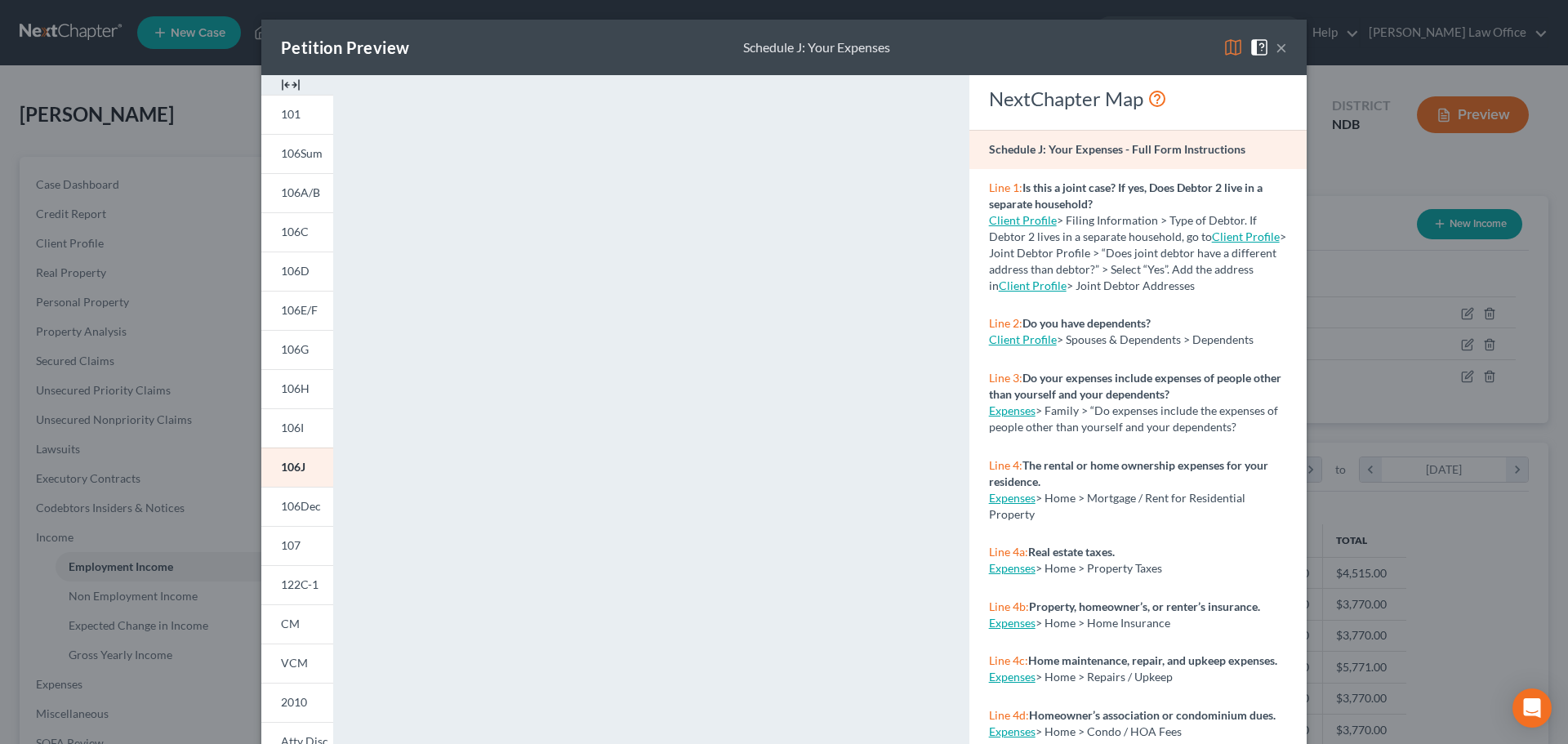
scroll to position [710, 0]
